Goal: Check status: Check status

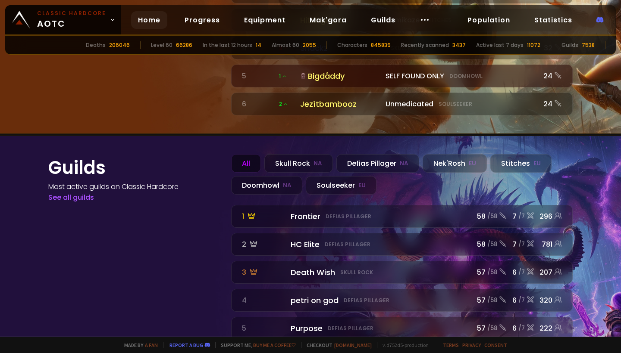
scroll to position [940, 0]
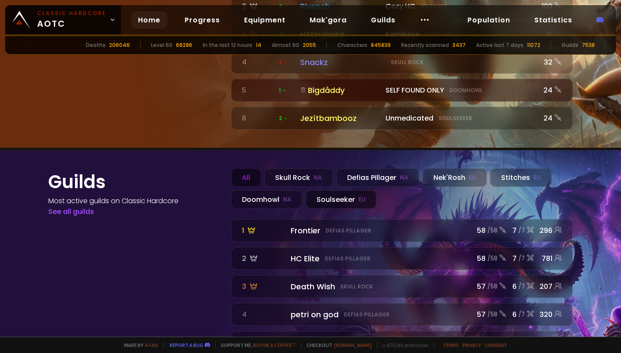
click at [343, 190] on div "Soulseeker EU" at bounding box center [341, 199] width 71 height 19
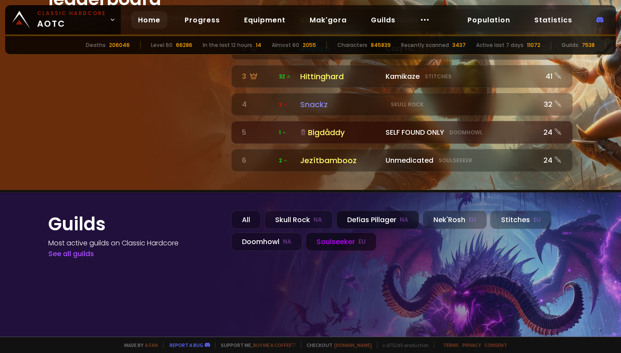
scroll to position [897, 0]
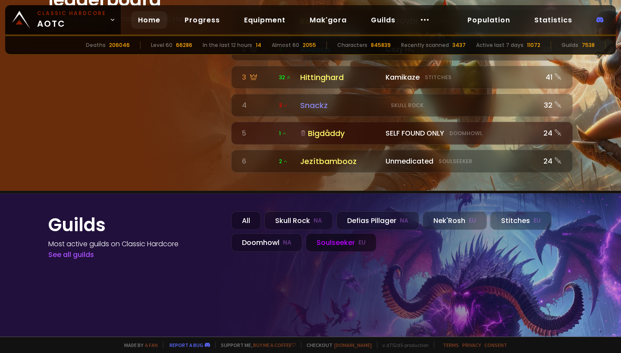
click at [328, 234] on div "Soulseeker EU" at bounding box center [341, 243] width 71 height 19
click at [304, 221] on div "All Skull Rock NA Defias Pillager NA Nek'Rosh EU Stitches EU Doomhowl NA Soulse…" at bounding box center [401, 232] width 341 height 41
click at [287, 239] on small "NA" at bounding box center [287, 243] width 9 height 9
click at [331, 234] on div "Soulseeker EU" at bounding box center [341, 243] width 71 height 19
click at [91, 250] on link "See all guilds" at bounding box center [71, 255] width 46 height 10
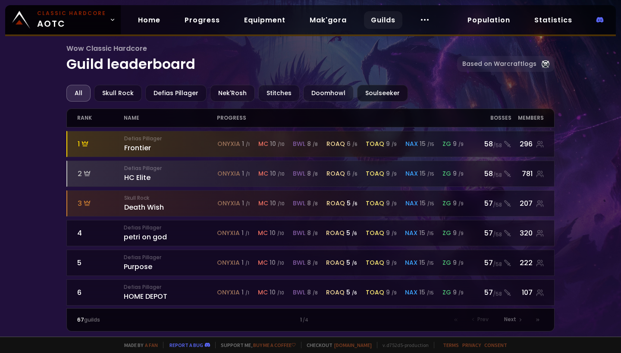
click at [357, 95] on div "Soulseeker" at bounding box center [382, 93] width 51 height 17
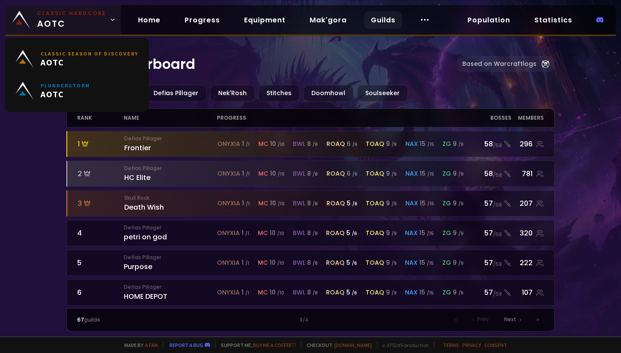
drag, startPoint x: 84, startPoint y: 11, endPoint x: 102, endPoint y: 14, distance: 17.9
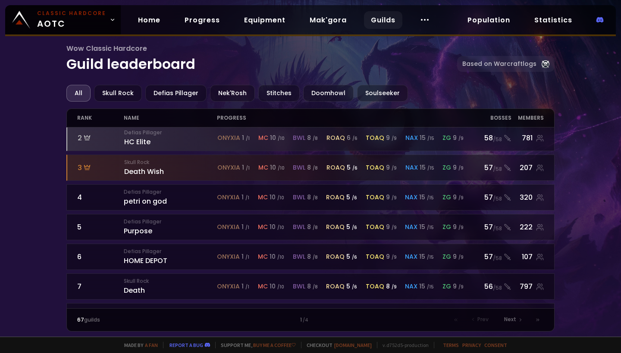
scroll to position [37, 0]
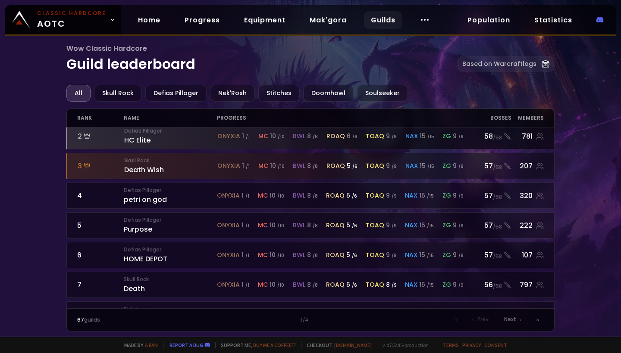
click at [427, 206] on div "1 Defias Pillager Frontier onyxia 1 / 1 mc 10 / 10 bwl 8 / 8 roaq 6 / 6 toaq 9 …" at bounding box center [310, 218] width 488 height 181
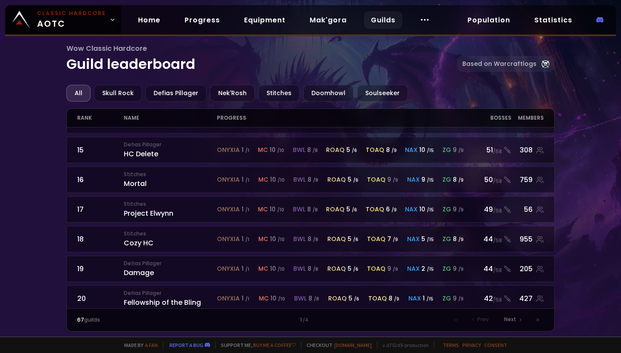
scroll to position [409, 0]
click at [369, 91] on div "Soulseeker" at bounding box center [382, 93] width 51 height 17
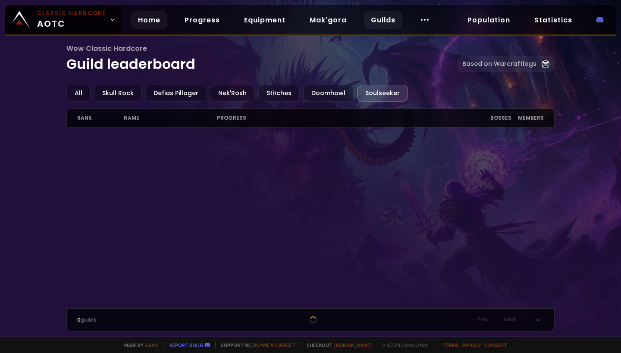
click at [154, 22] on link "Home" at bounding box center [149, 20] width 36 height 18
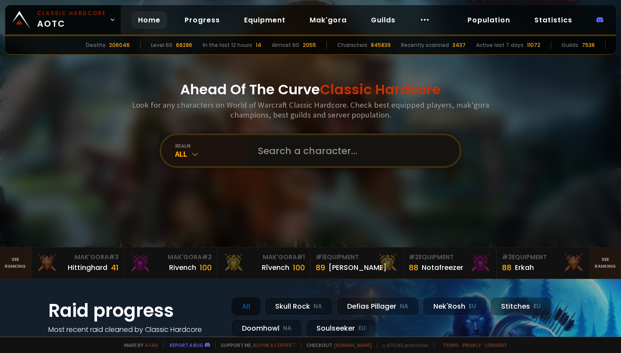
click at [276, 156] on input "text" at bounding box center [351, 150] width 197 height 31
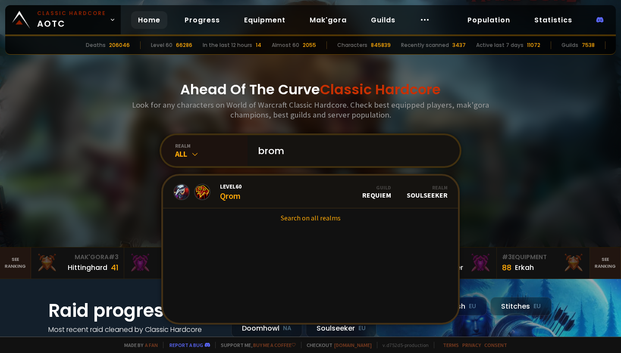
type input "brom"
drag, startPoint x: 273, startPoint y: 169, endPoint x: 271, endPoint y: 190, distance: 21.7
click at [271, 190] on link "Level 60 Qrom Guild Requiem Realm Soulseeker" at bounding box center [310, 192] width 295 height 33
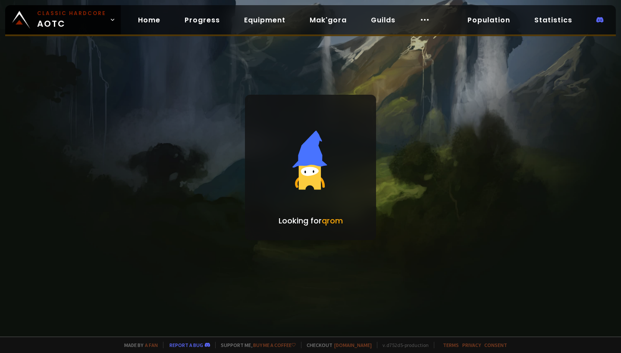
click at [239, 191] on div at bounding box center [310, 176] width 621 height 353
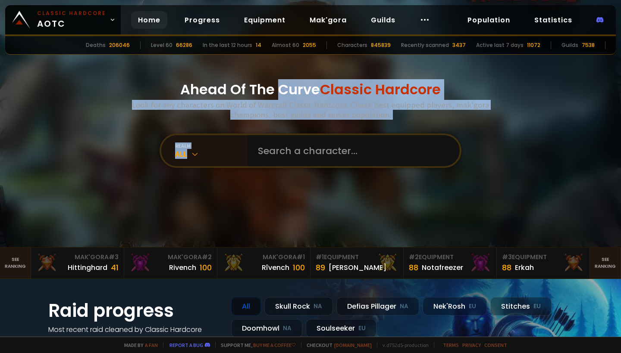
drag, startPoint x: 275, startPoint y: 83, endPoint x: 240, endPoint y: 168, distance: 92.5
click at [240, 168] on div "Ahead Of The Curve Classic Hardcore Look for any characters on World of Warcraf…" at bounding box center [310, 123] width 519 height 247
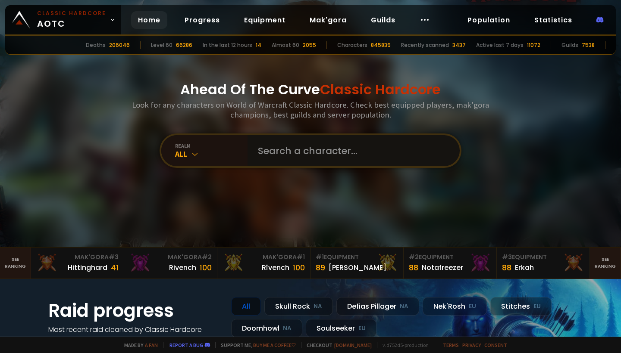
click at [265, 158] on input "text" at bounding box center [351, 150] width 197 height 31
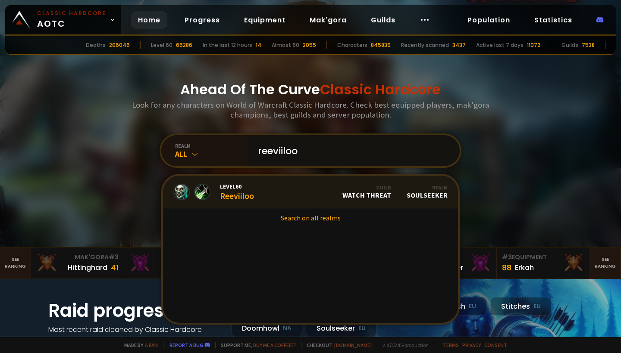
type input "reeviiloo"
click at [273, 190] on link "Level 60 Reeviiloo Guild Watch Threat Realm Soulseeker" at bounding box center [310, 192] width 295 height 33
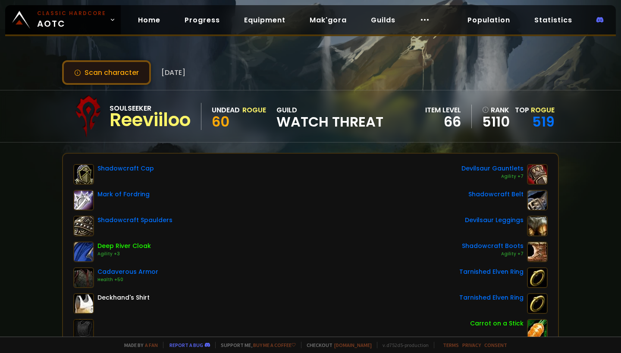
click at [69, 63] on button "Scan character" at bounding box center [106, 72] width 89 height 25
click at [84, 82] on button "Scan character" at bounding box center [106, 72] width 89 height 25
click at [82, 83] on button "Scan character" at bounding box center [106, 72] width 89 height 25
